Goal: Transaction & Acquisition: Purchase product/service

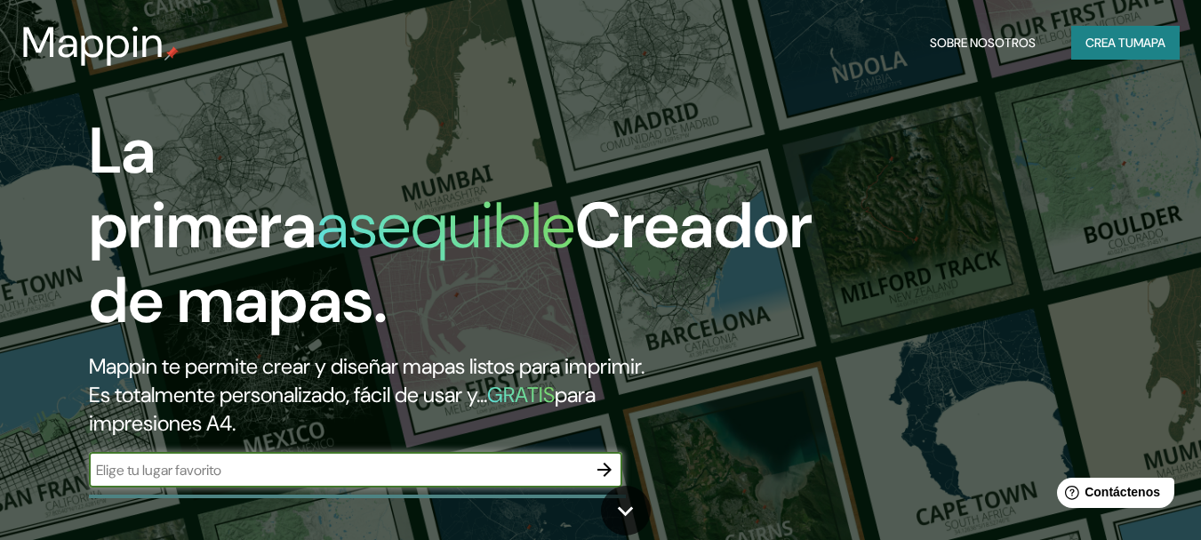
click at [426, 476] on input "text" at bounding box center [338, 470] width 498 height 20
type input "cuencame"
click at [609, 465] on icon "button" at bounding box center [604, 469] width 21 height 21
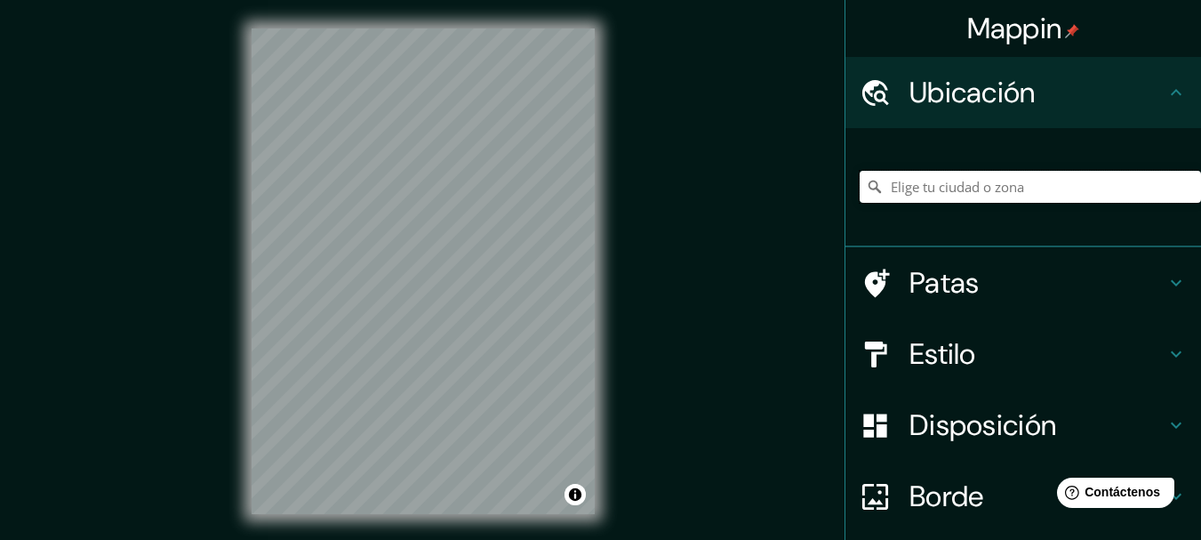
click at [902, 188] on input "Elige tu ciudad o zona" at bounding box center [1030, 187] width 341 height 32
type input "[GEOGRAPHIC_DATA], [GEOGRAPHIC_DATA], [GEOGRAPHIC_DATA]"
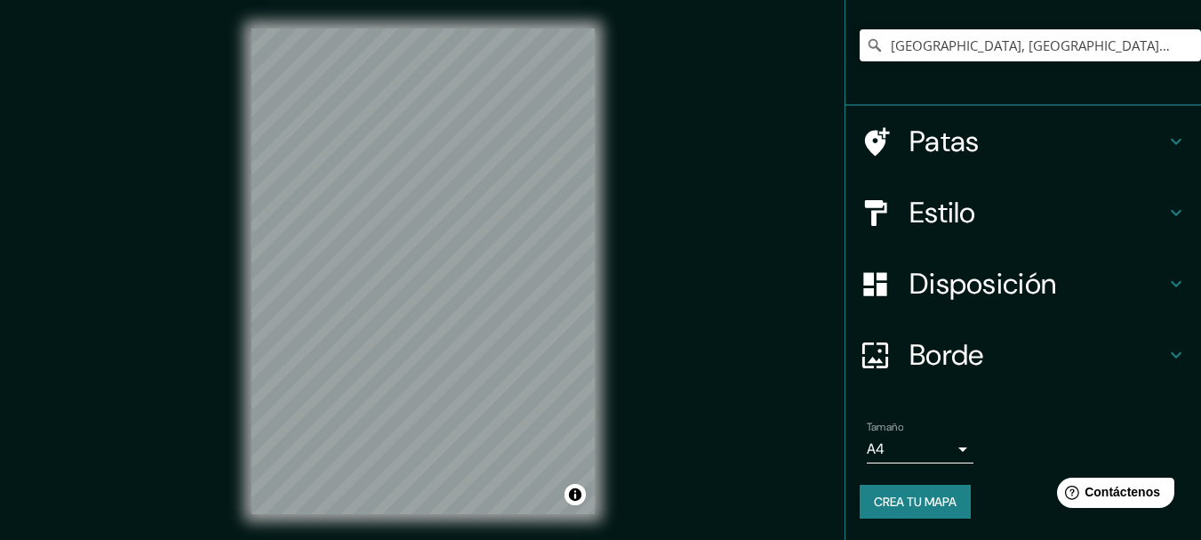
scroll to position [31, 0]
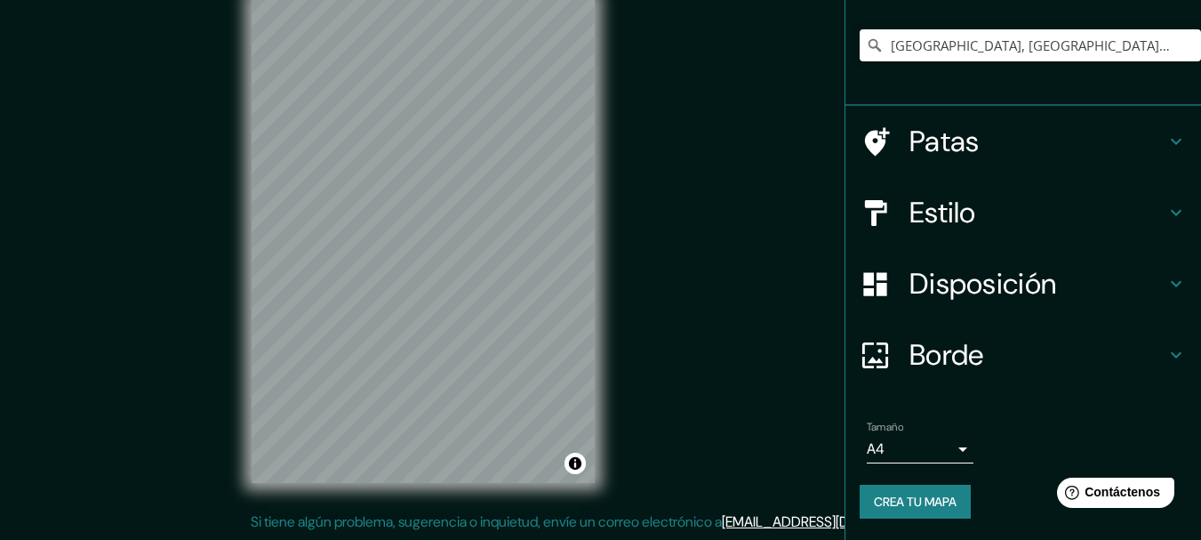
click at [972, 359] on font "Borde" at bounding box center [947, 354] width 75 height 37
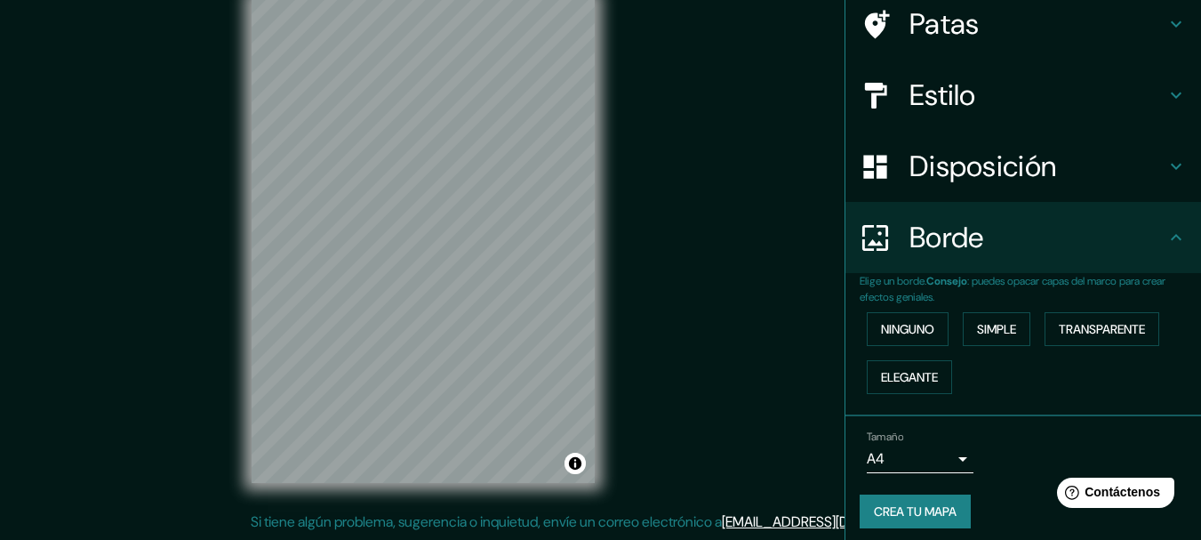
scroll to position [113, 0]
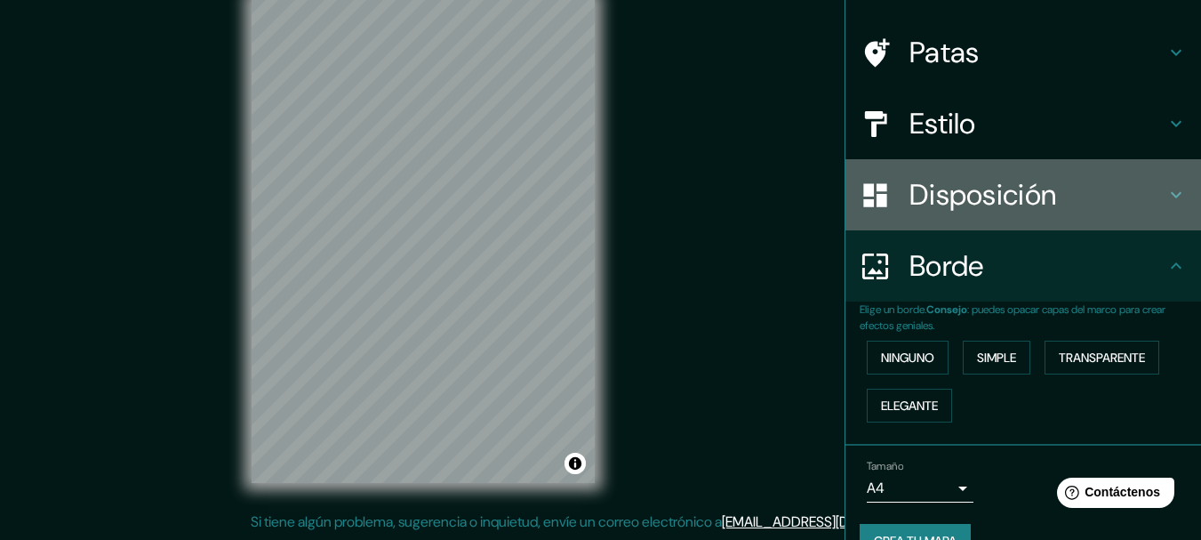
click at [948, 203] on font "Disposición" at bounding box center [983, 194] width 147 height 37
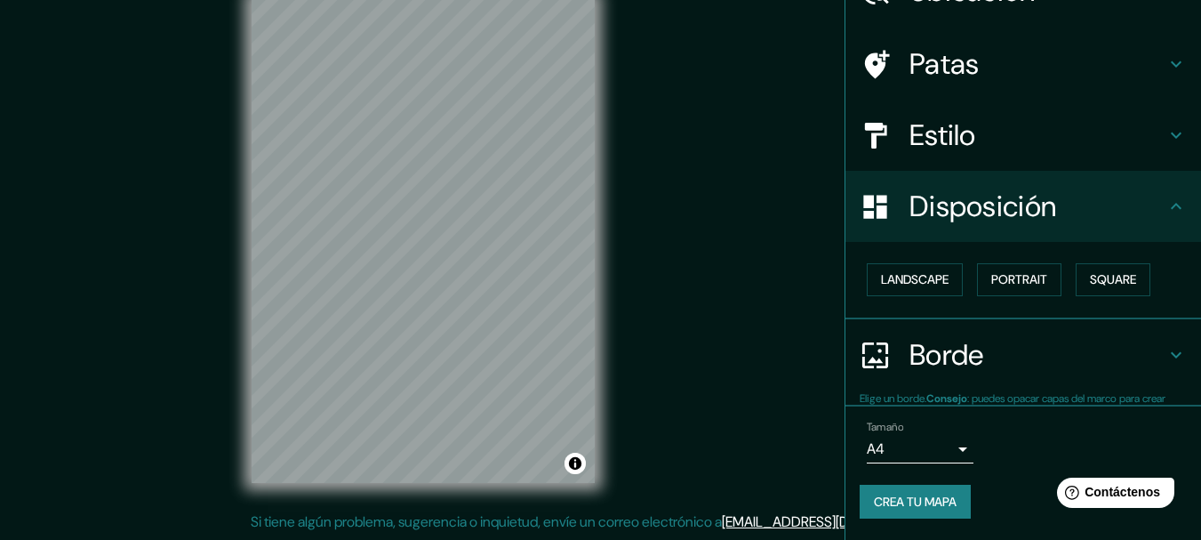
scroll to position [101, 0]
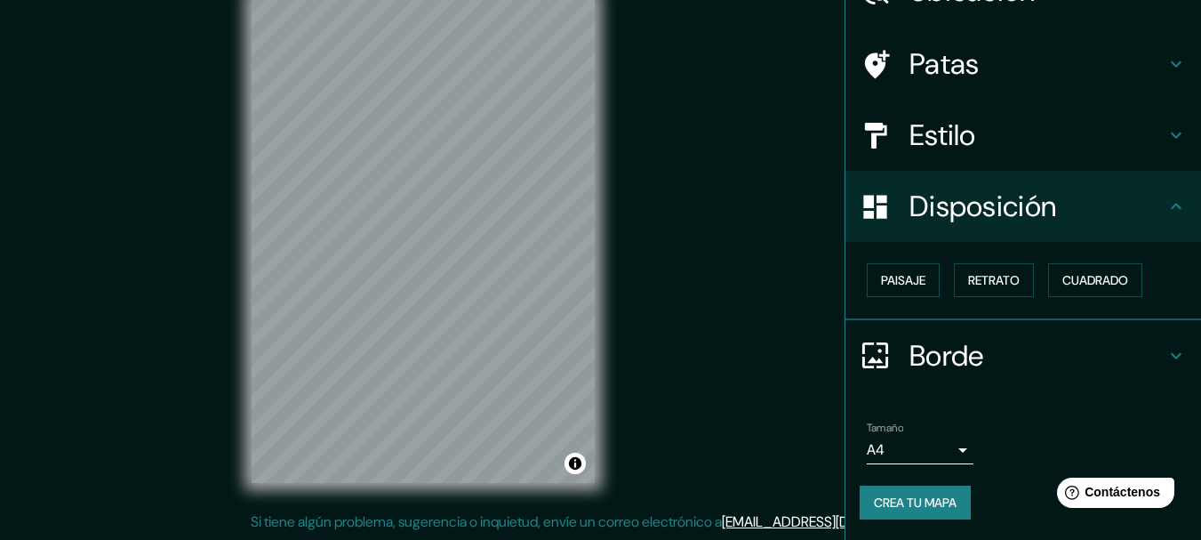
click at [950, 204] on font "Disposición" at bounding box center [983, 206] width 147 height 37
click at [958, 140] on font "Estilo" at bounding box center [943, 134] width 67 height 37
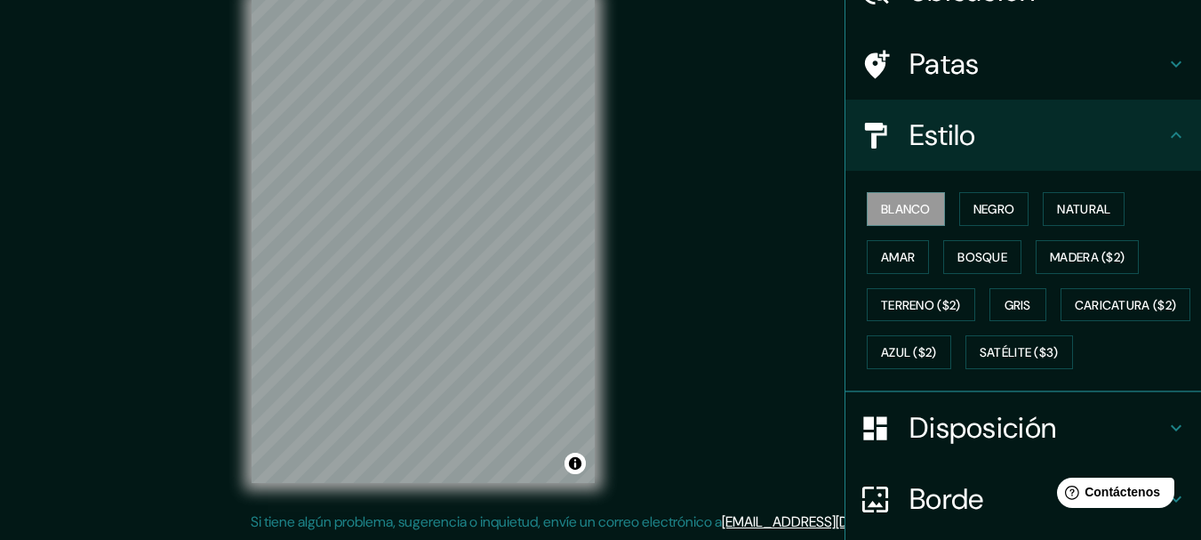
click at [958, 140] on font "Estilo" at bounding box center [943, 134] width 67 height 37
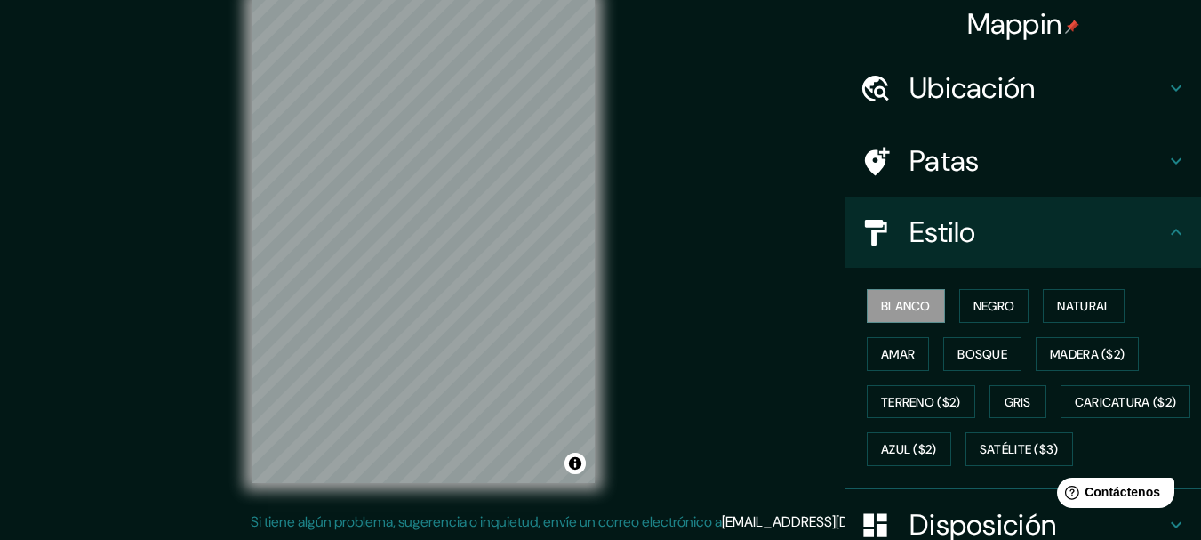
scroll to position [0, 0]
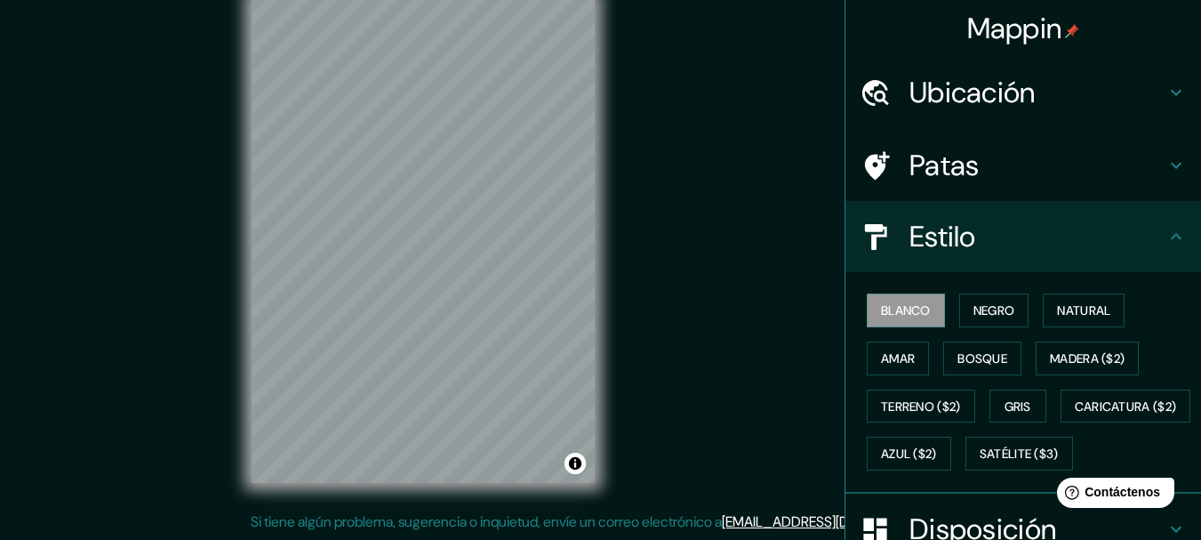
click at [1171, 241] on icon at bounding box center [1176, 236] width 21 height 21
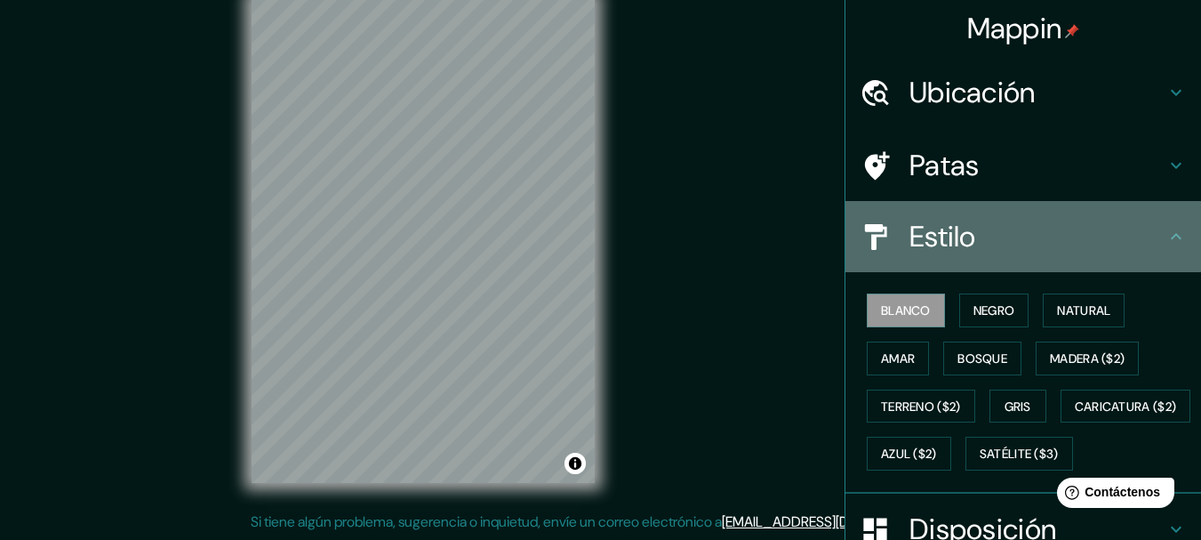
click at [1166, 238] on icon at bounding box center [1176, 236] width 21 height 21
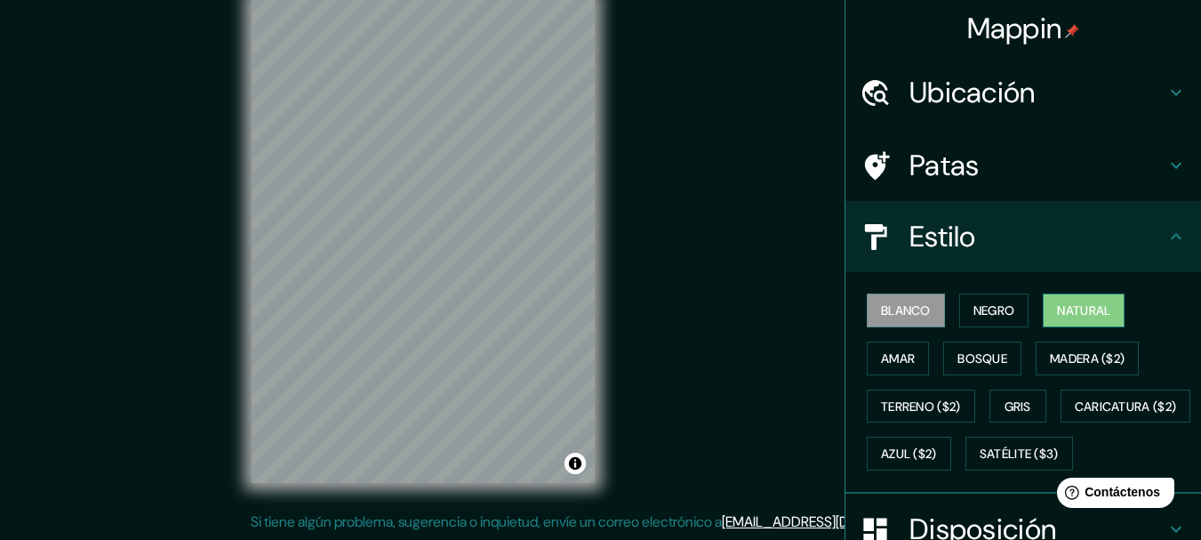
click at [1070, 319] on font "Natural" at bounding box center [1083, 310] width 53 height 23
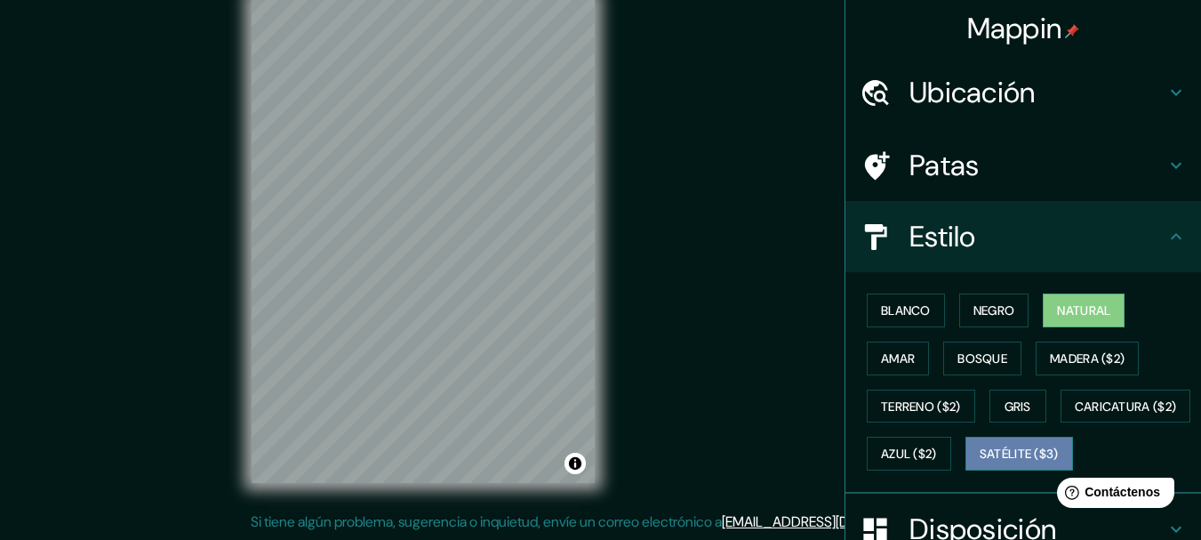
click at [980, 462] on font "Satélite ($3)" at bounding box center [1019, 454] width 79 height 16
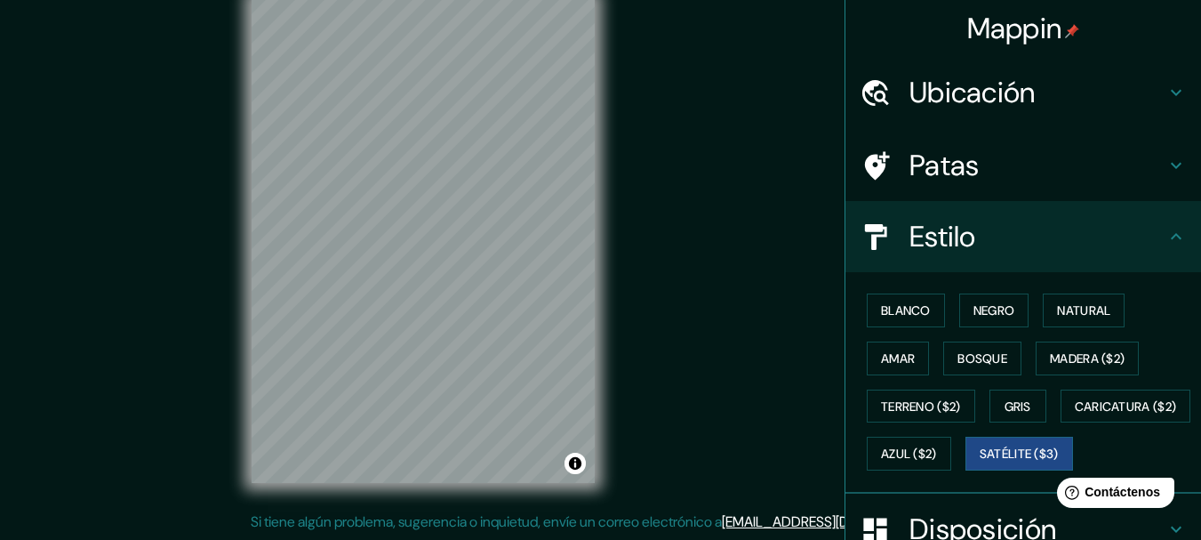
click at [1101, 172] on h4 "Patas" at bounding box center [1038, 166] width 256 height 36
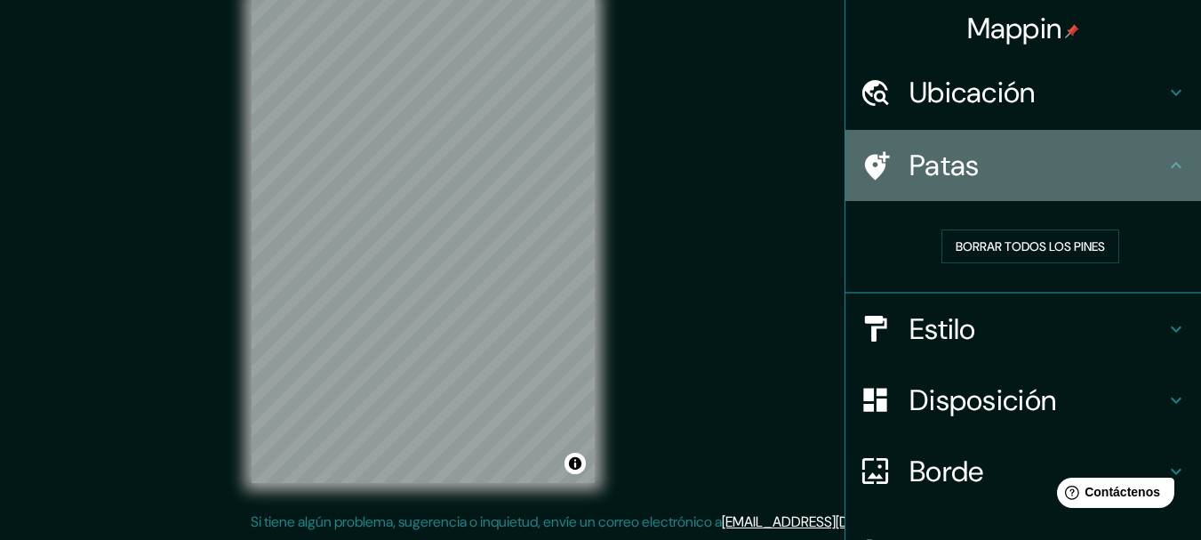
click at [1099, 172] on h4 "Patas" at bounding box center [1038, 166] width 256 height 36
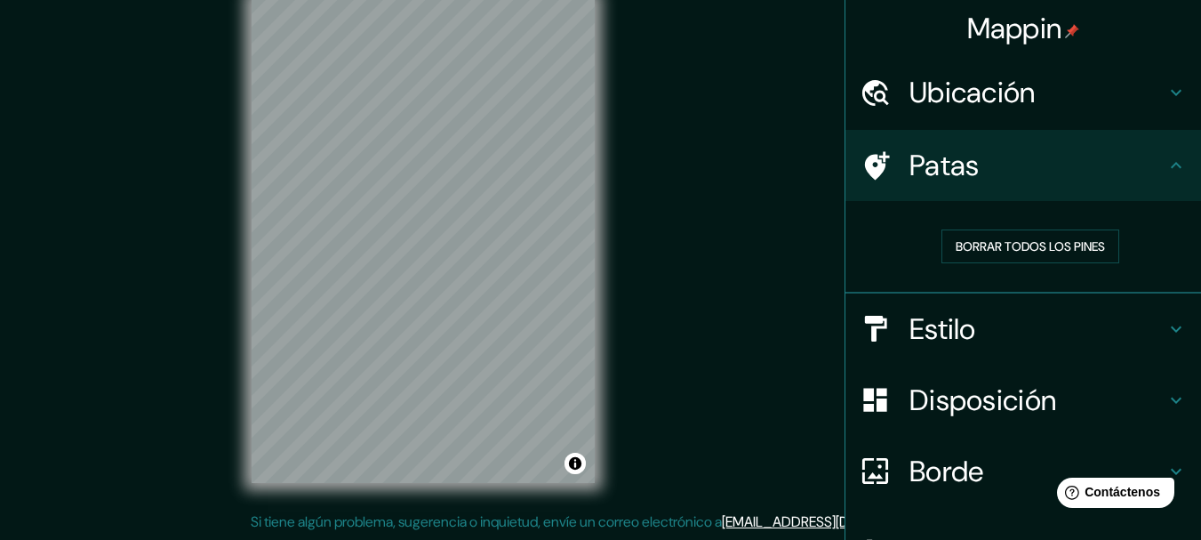
click at [867, 166] on icon at bounding box center [877, 165] width 25 height 28
click at [1144, 92] on h4 "Ubicación" at bounding box center [1038, 93] width 256 height 36
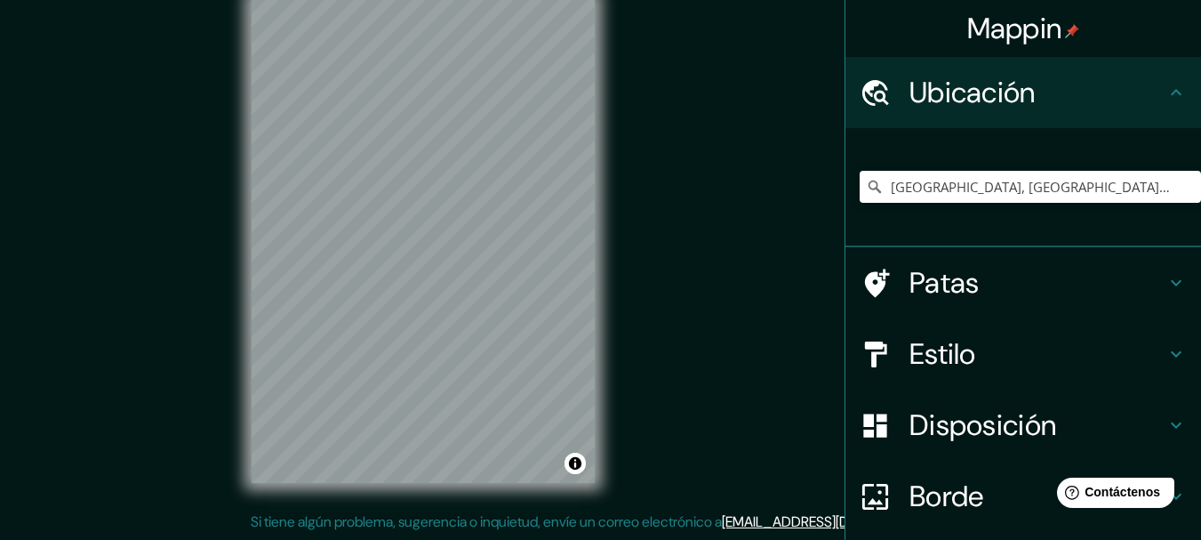
click at [717, 281] on div "Mappin Ubicación Cuencamé, Durango, México Cuencamé Durango, México Calle Cuenc…" at bounding box center [600, 254] width 1201 height 571
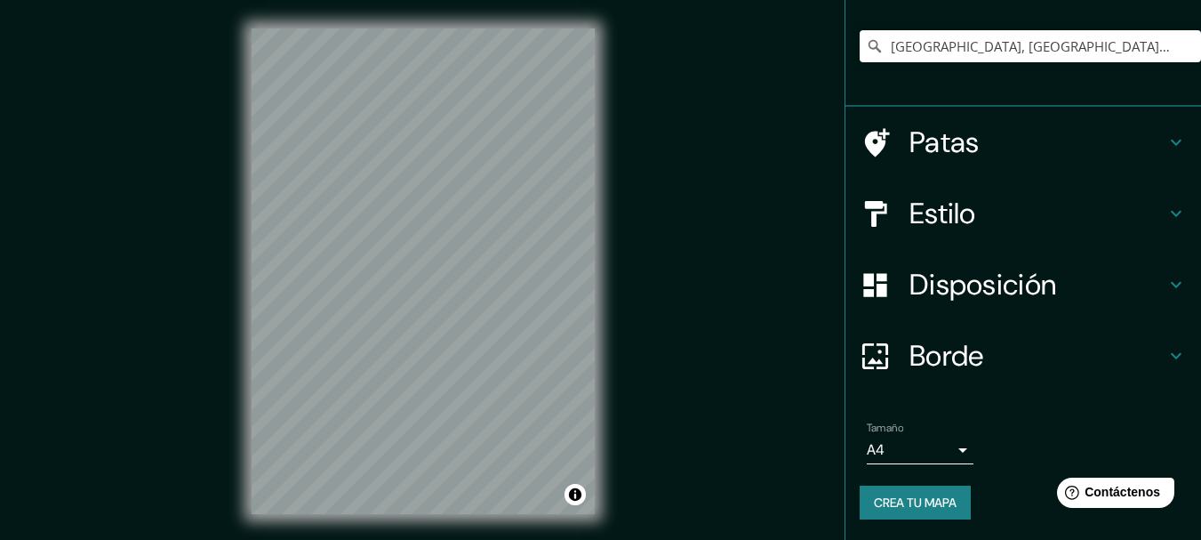
scroll to position [141, 0]
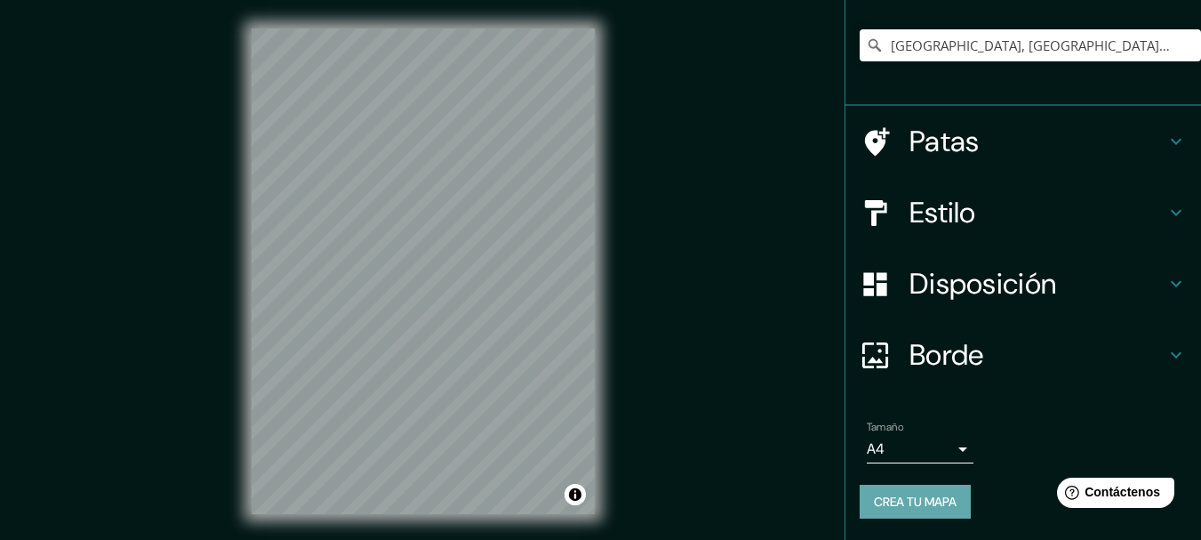
click at [929, 501] on font "Crea tu mapa" at bounding box center [915, 501] width 83 height 16
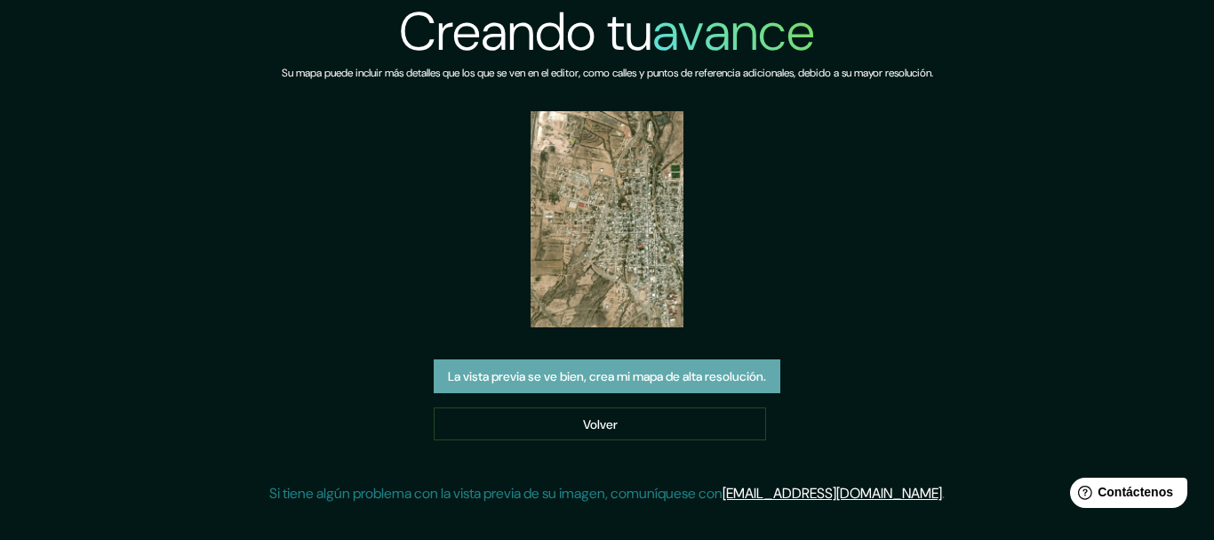
click at [605, 373] on font "La vista previa se ve bien, crea mi mapa de alta resolución." at bounding box center [607, 376] width 318 height 16
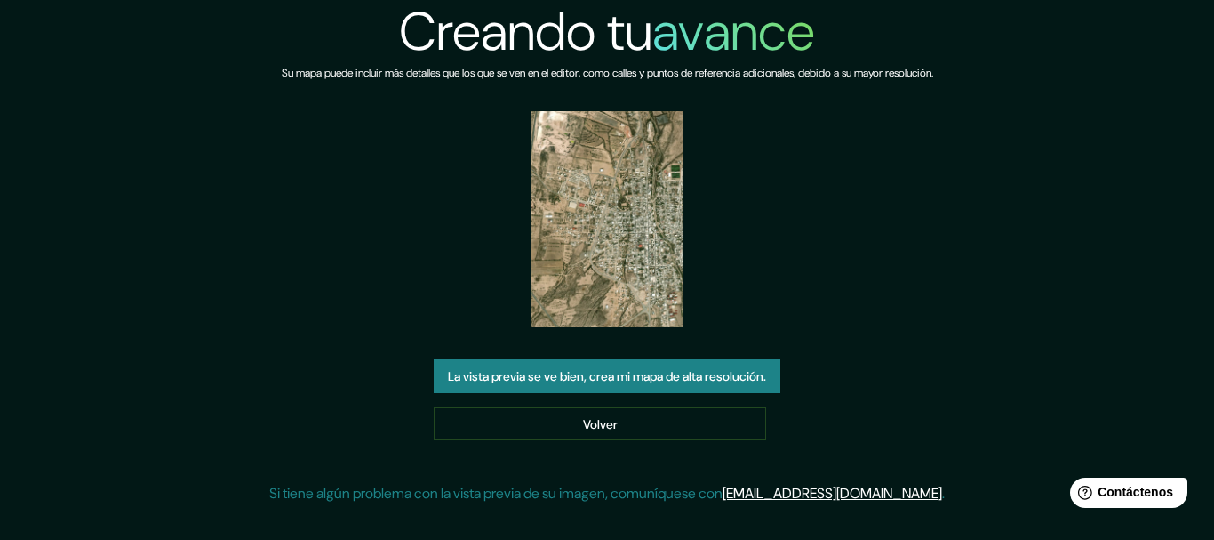
click at [576, 228] on img at bounding box center [607, 219] width 153 height 216
drag, startPoint x: 567, startPoint y: 231, endPoint x: 592, endPoint y: 201, distance: 39.2
click at [592, 201] on img at bounding box center [607, 219] width 153 height 216
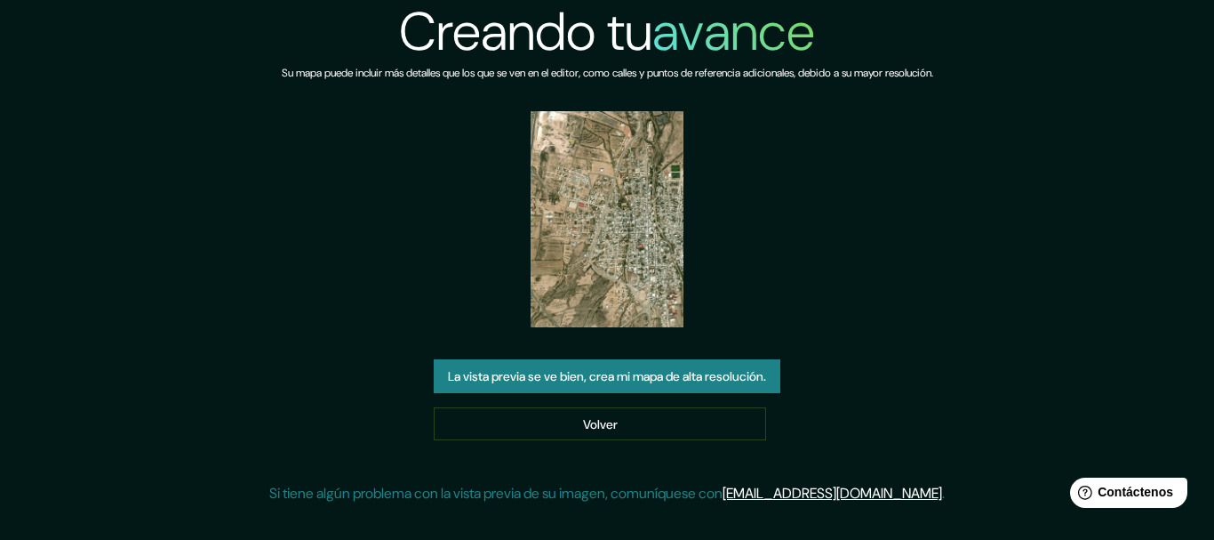
click at [592, 201] on img at bounding box center [607, 219] width 153 height 216
drag, startPoint x: 517, startPoint y: 380, endPoint x: 376, endPoint y: 170, distance: 252.5
click at [387, 186] on div "Creando tu avance Su mapa puede incluir más detalles que los que se ven en el e…" at bounding box center [607, 259] width 676 height 518
